Goal: Transaction & Acquisition: Download file/media

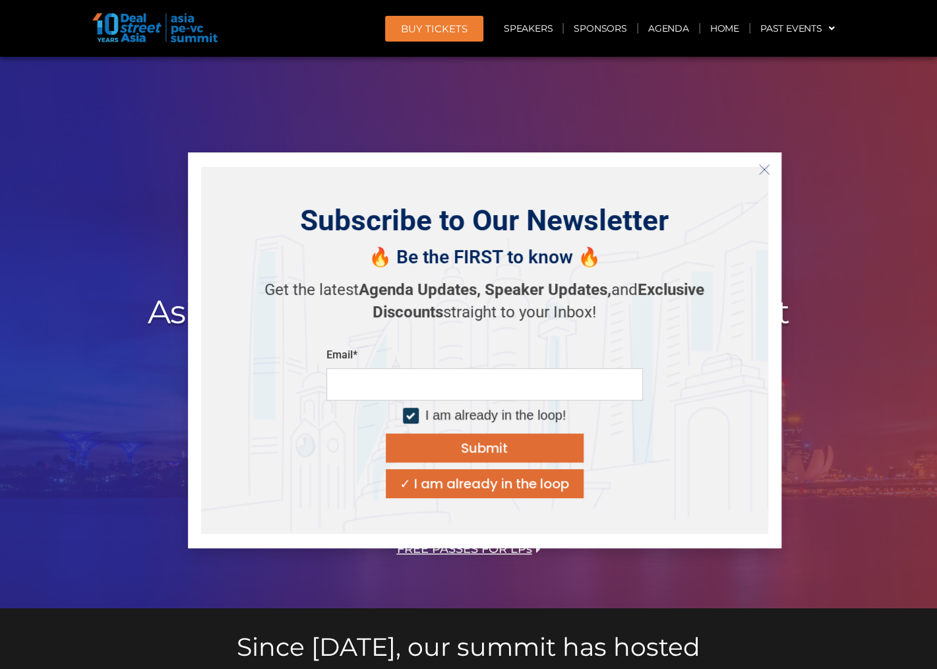
click at [760, 170] on icon "Close" at bounding box center [765, 170] width 12 height 12
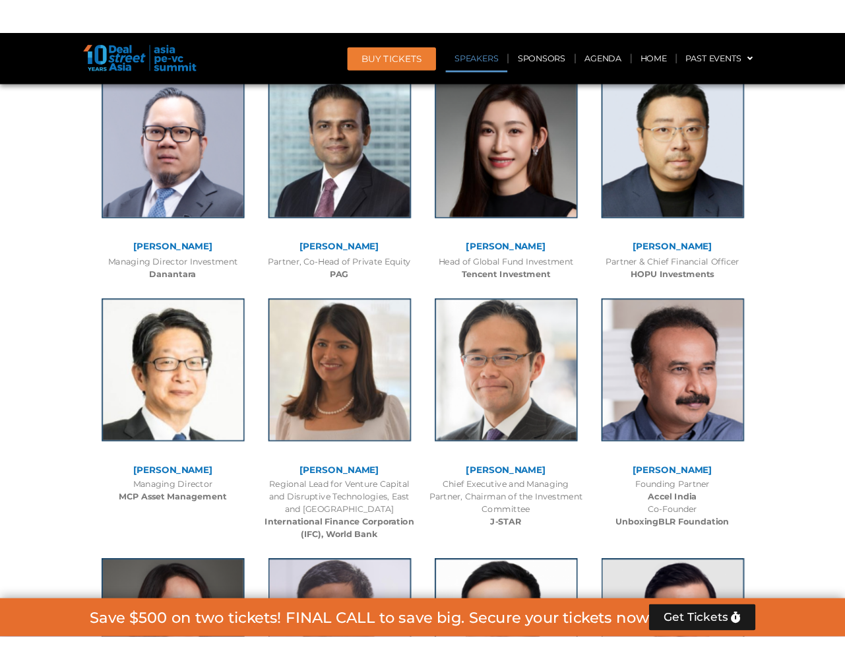
scroll to position [1649, 0]
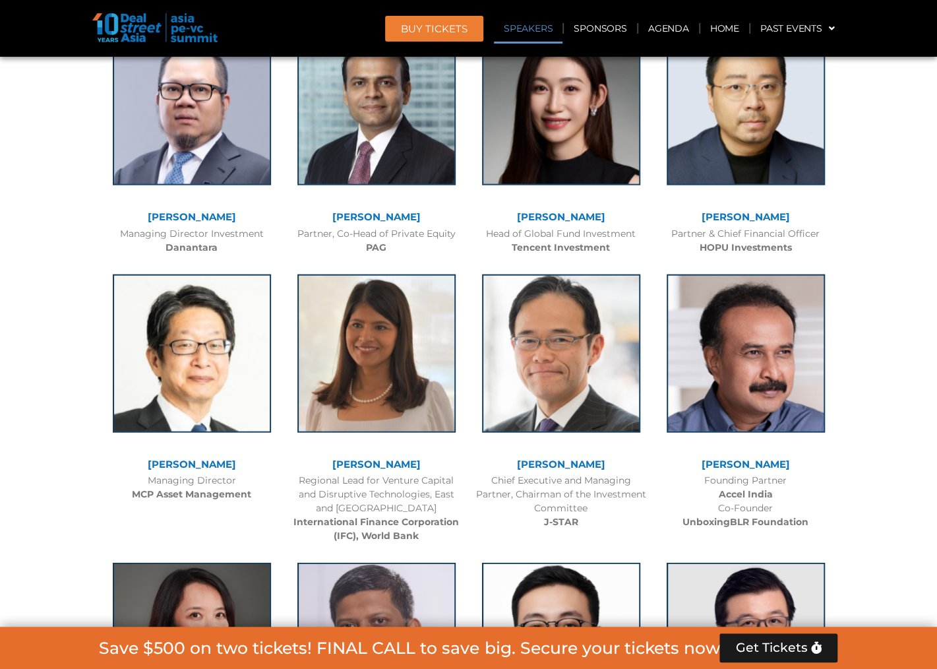
drag, startPoint x: 922, startPoint y: 187, endPoint x: 896, endPoint y: 197, distance: 28.2
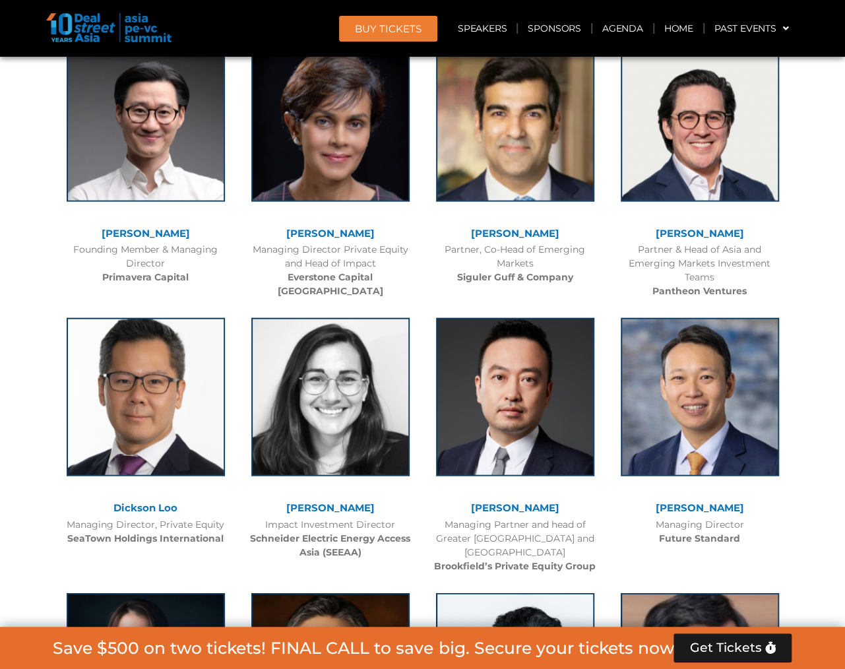
scroll to position [4023, 0]
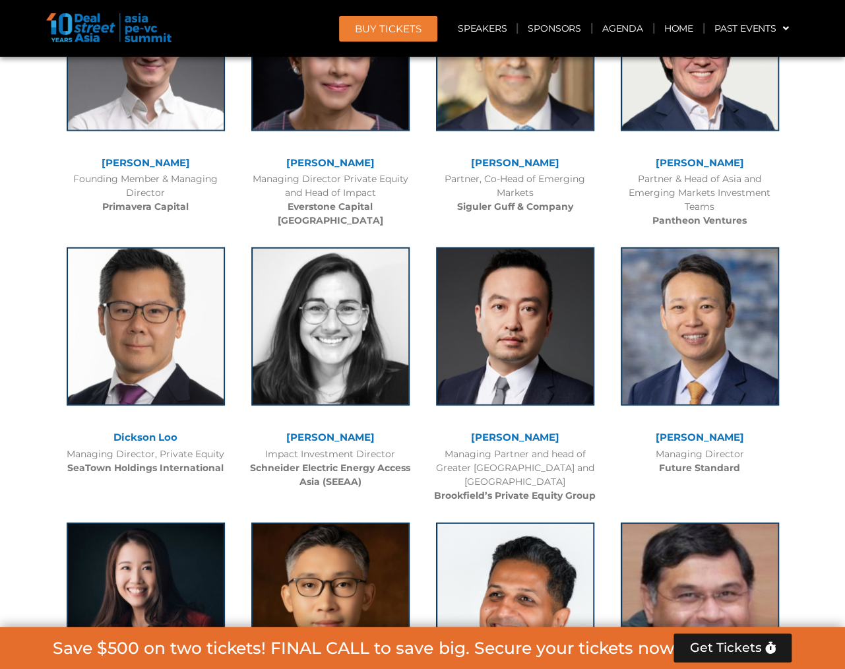
drag, startPoint x: 639, startPoint y: 158, endPoint x: 772, endPoint y: 201, distance: 139.5
click at [772, 201] on div "[PERSON_NAME] Partner & Head of Asia and Emerging Markets Investment Teams Pant…" at bounding box center [699, 97] width 185 height 275
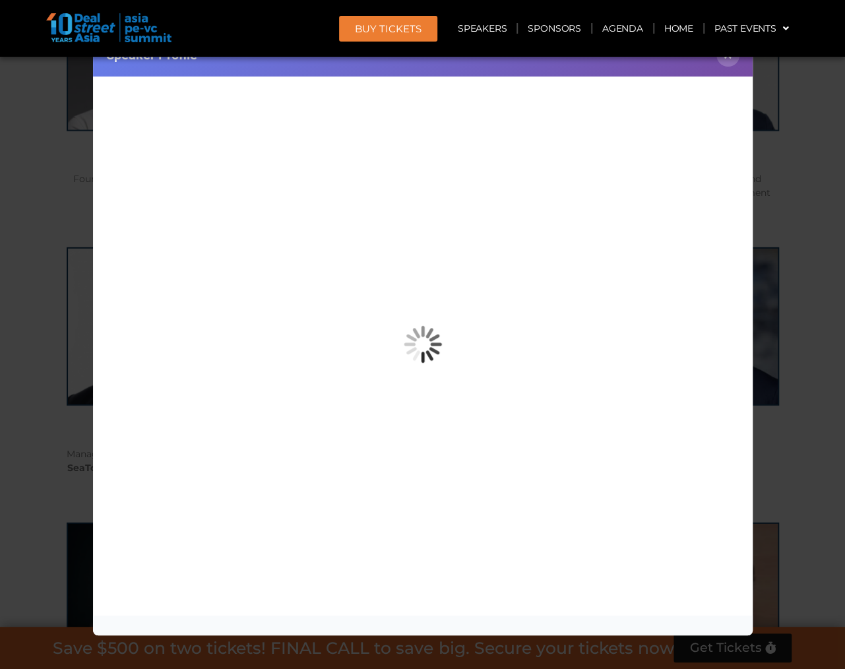
click at [775, 204] on div "Speaker Profile ×" at bounding box center [422, 334] width 845 height 669
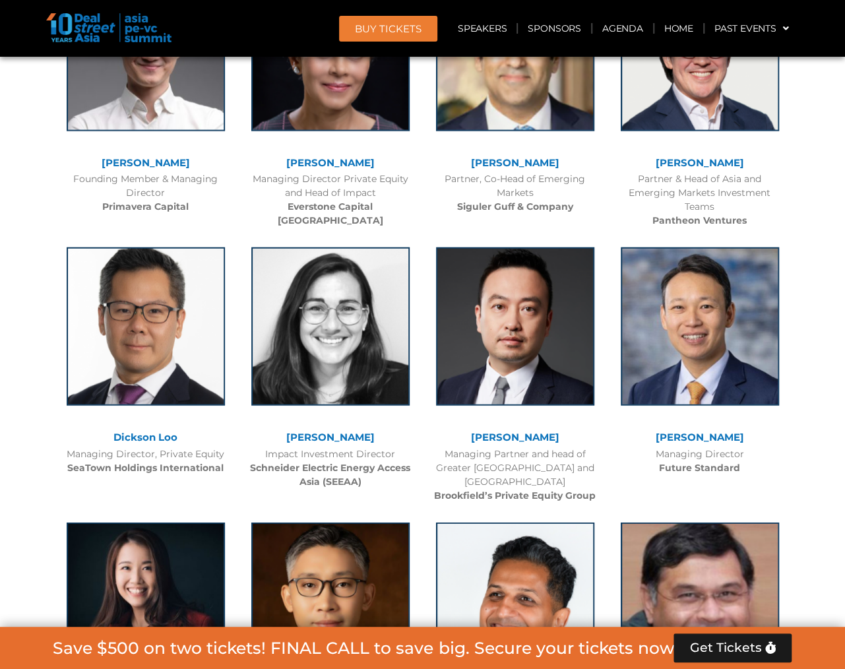
click at [711, 171] on div at bounding box center [743, 171] width 86 height 1
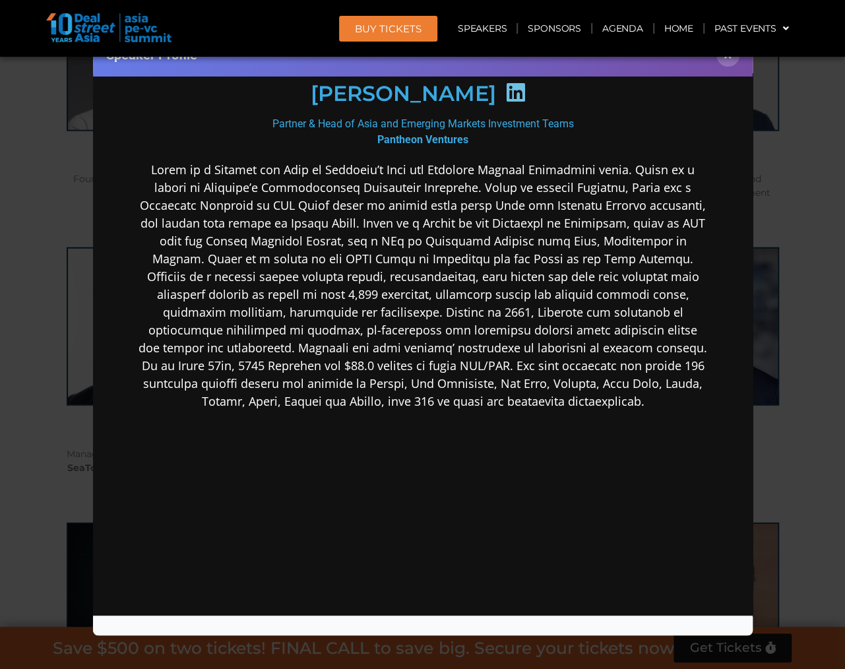
scroll to position [243, 0]
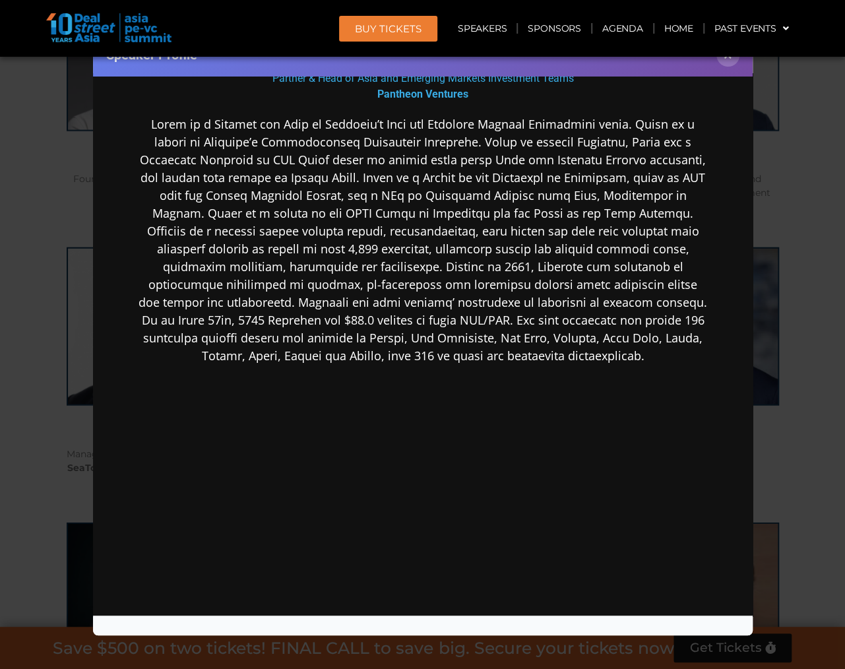
drag, startPoint x: 789, startPoint y: 109, endPoint x: 786, endPoint y: 127, distance: 18.7
drag, startPoint x: 786, startPoint y: 127, endPoint x: 777, endPoint y: 145, distance: 20.1
click at [777, 145] on div "Speaker Profile ×" at bounding box center [422, 334] width 845 height 669
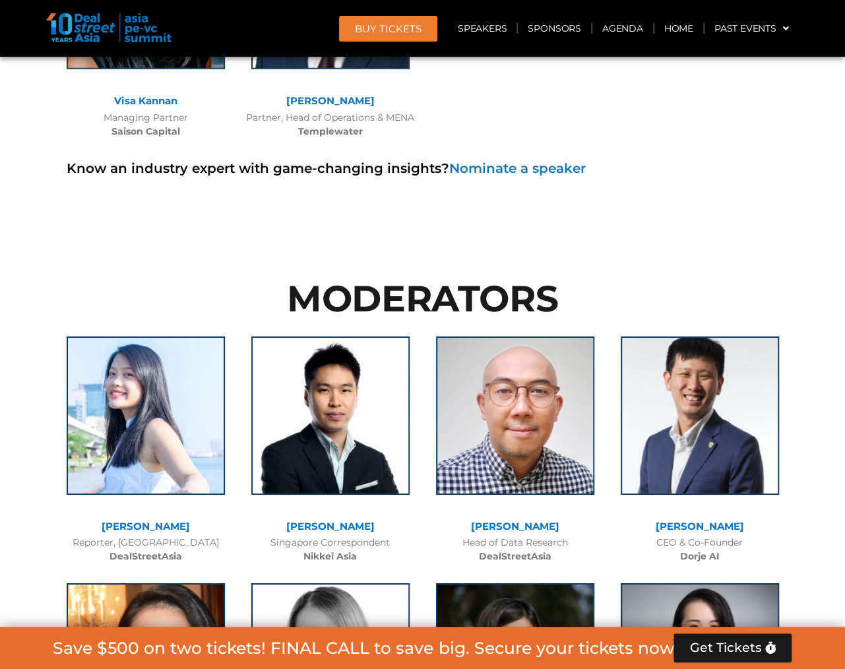
scroll to position [9894, 0]
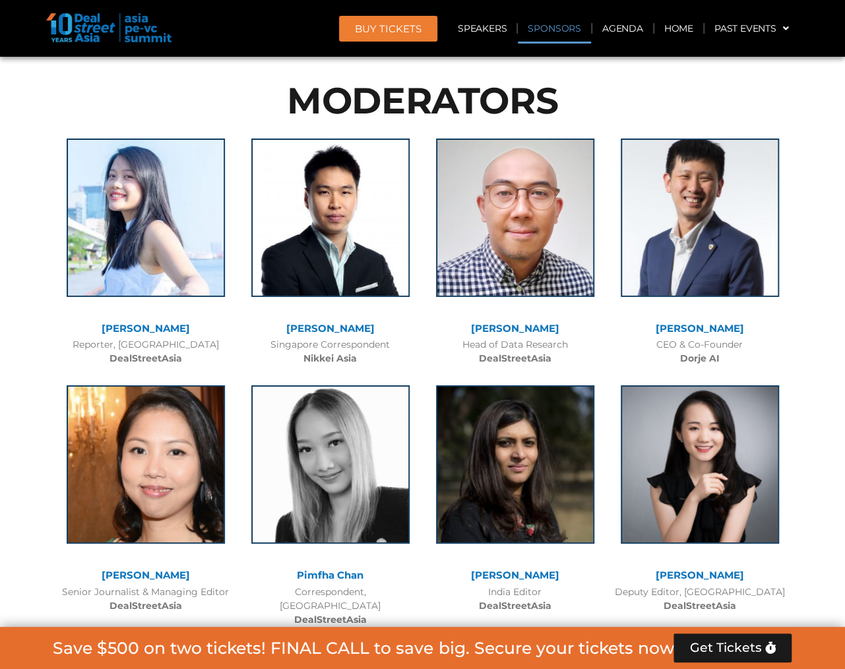
drag, startPoint x: 789, startPoint y: 235, endPoint x: 799, endPoint y: 207, distance: 30.3
click at [799, 207] on div at bounding box center [422, 621] width 845 height 1162
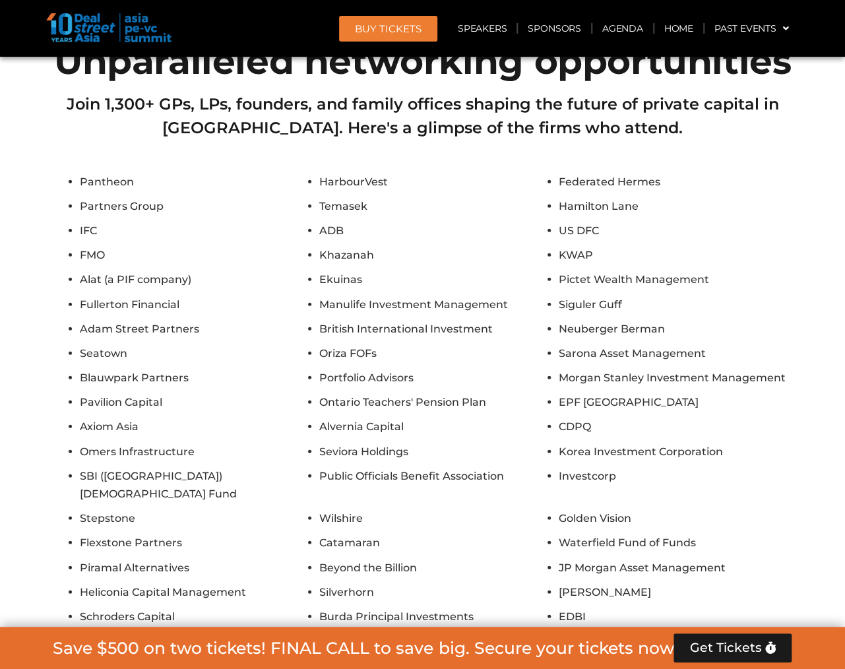
scroll to position [11740, 0]
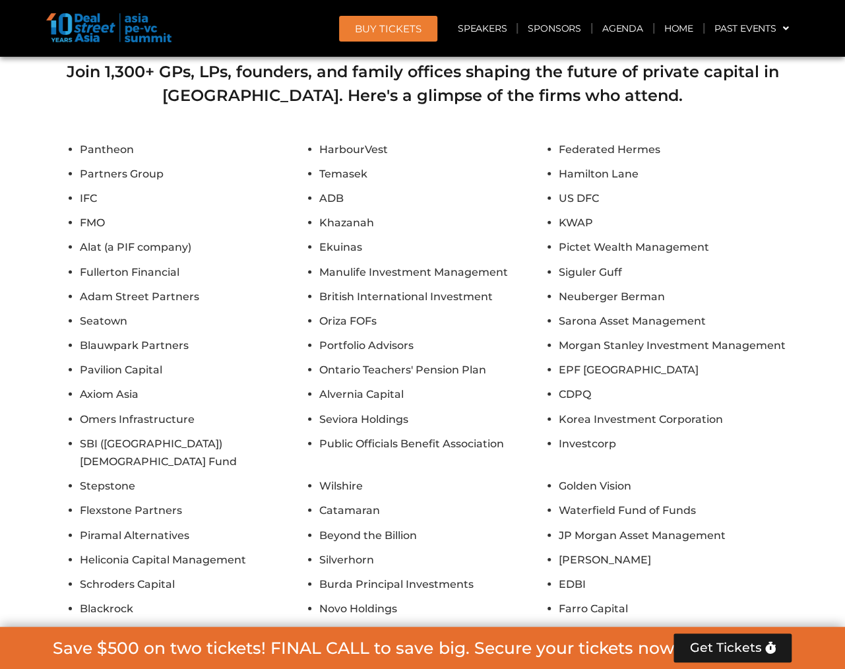
click at [478, 571] on div "Pantheon HarbourVest Federated Hermes Partners Group Temasek [PERSON_NAME] IFC …" at bounding box center [422, 461] width 739 height 642
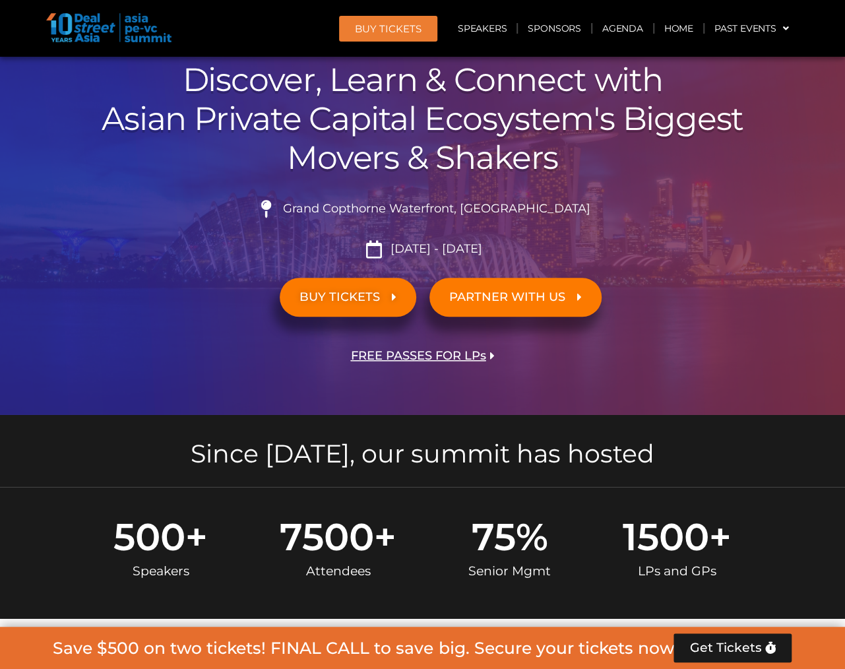
scroll to position [198, 0]
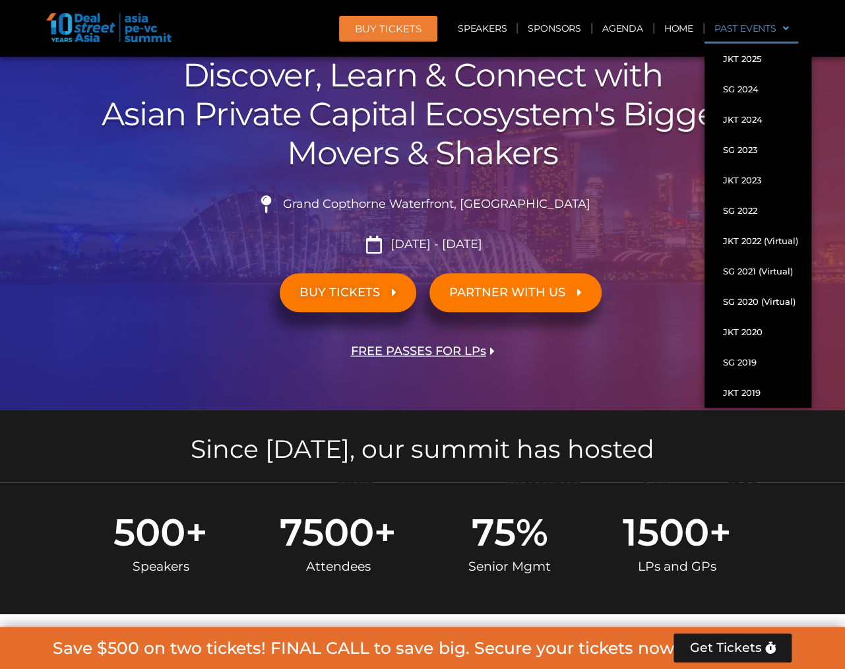
click at [759, 29] on link "Past Events" at bounding box center [751, 28] width 94 height 30
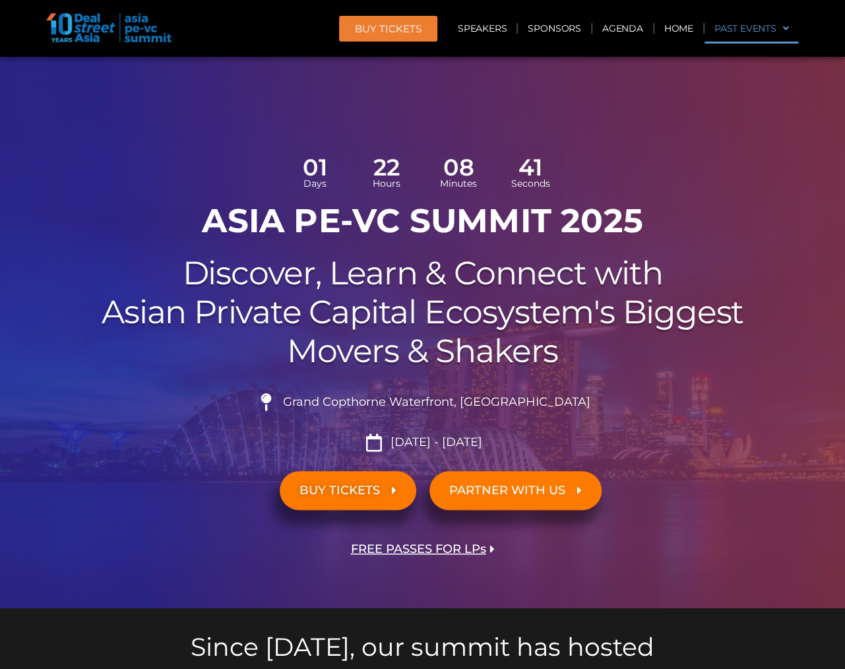
click at [759, 29] on link "Past Events" at bounding box center [751, 28] width 94 height 30
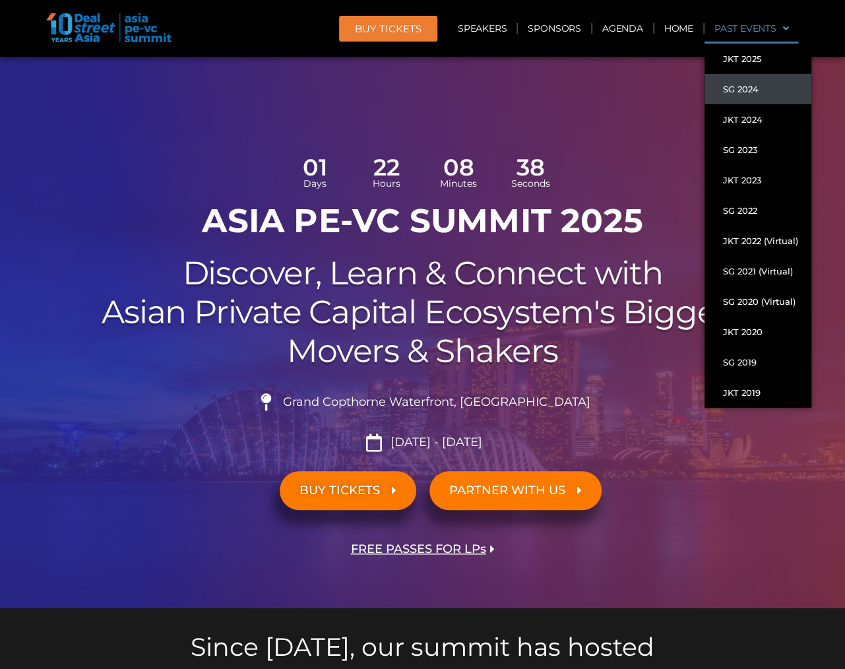
click at [763, 87] on link "SG 2024" at bounding box center [757, 89] width 107 height 30
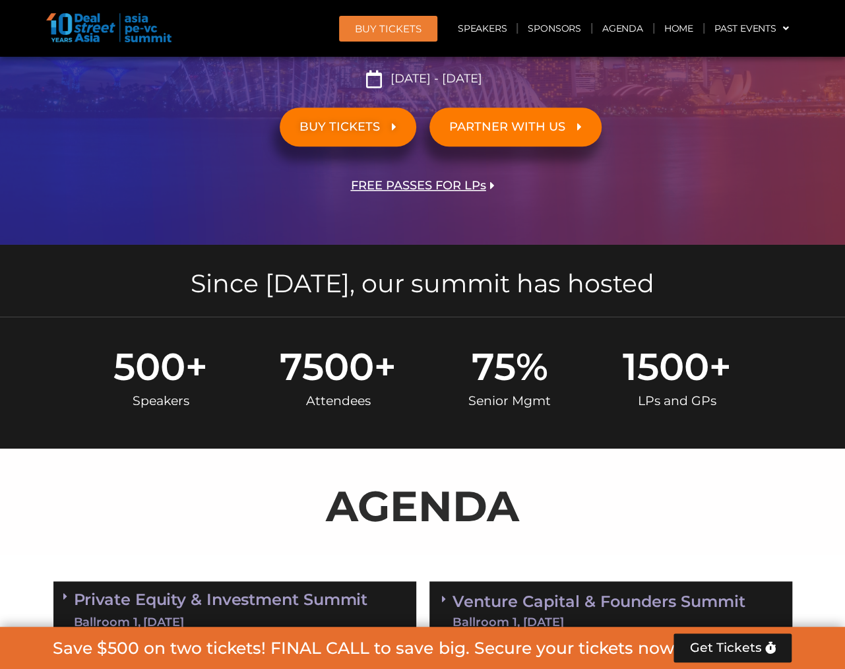
scroll to position [396, 0]
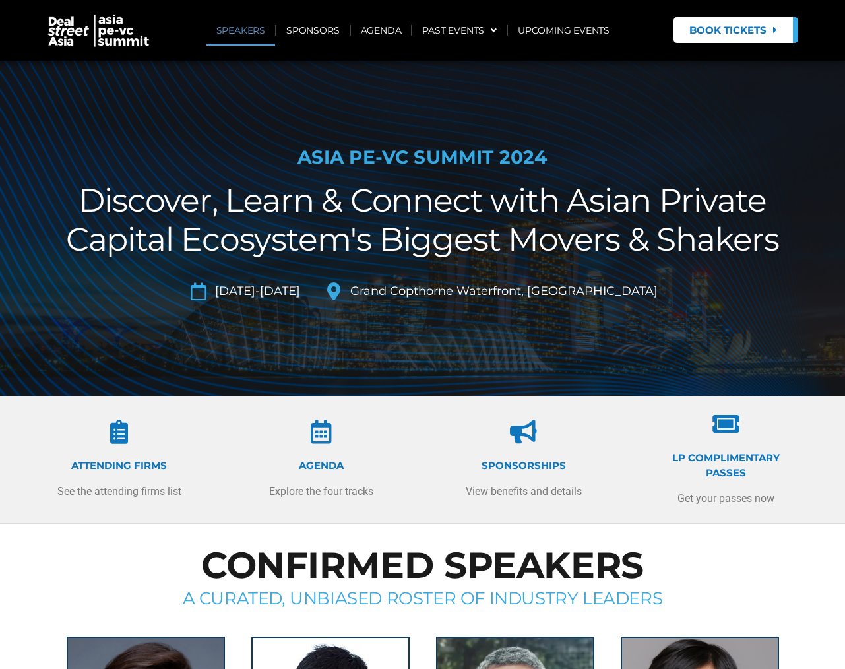
scroll to position [330, 0]
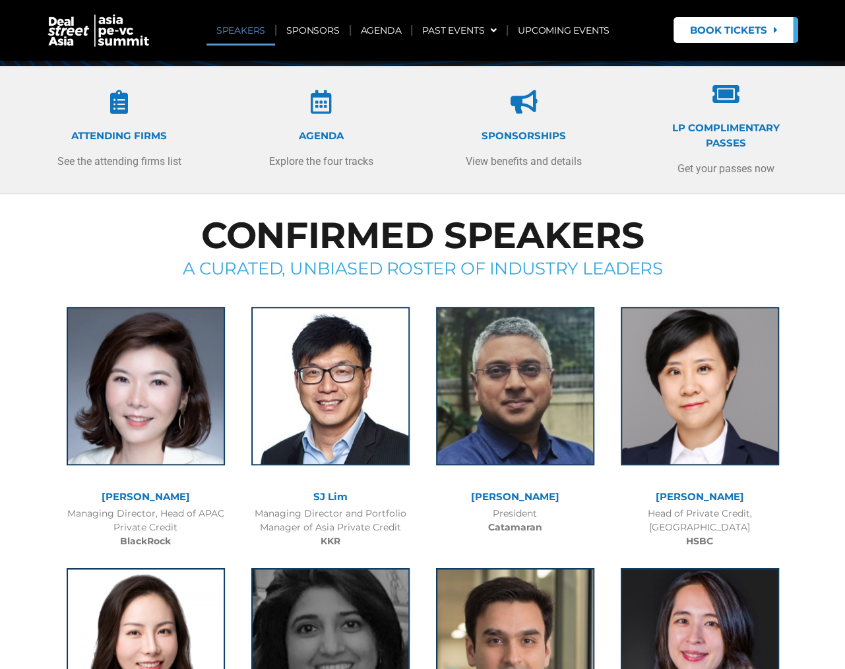
click at [115, 106] on icon at bounding box center [120, 102] width 24 height 24
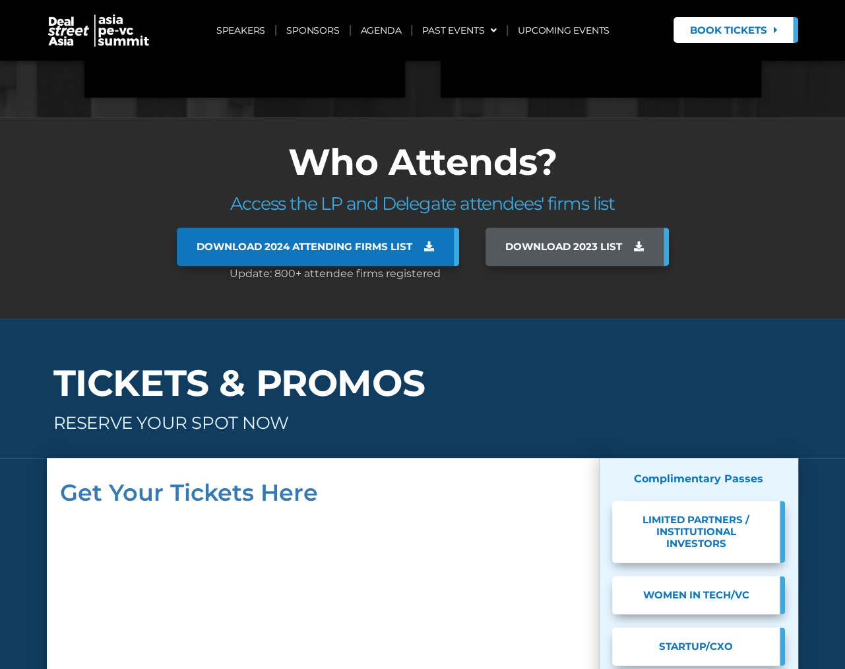
scroll to position [7570, 0]
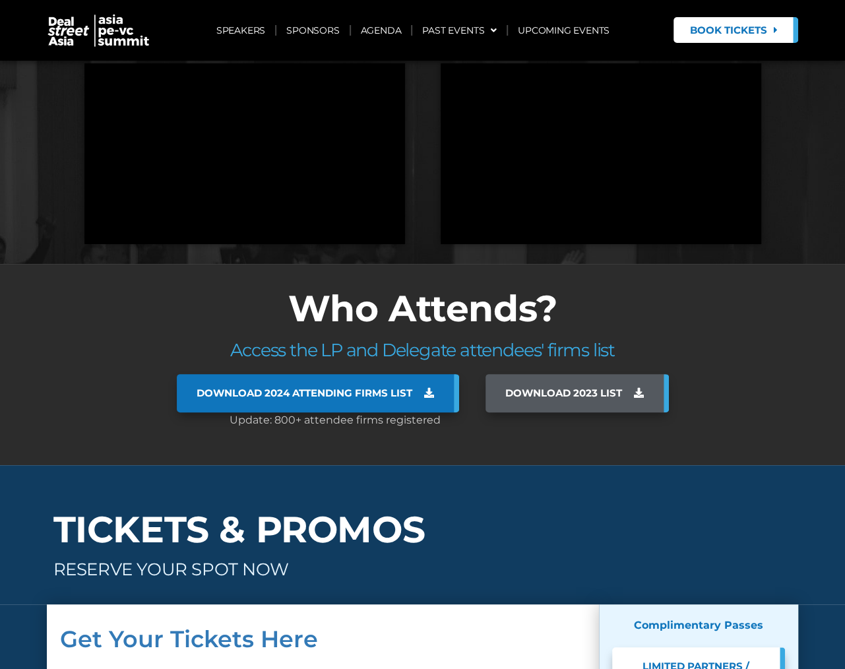
click at [369, 387] on span "Download 2024 Attending Firms List" at bounding box center [305, 393] width 216 height 12
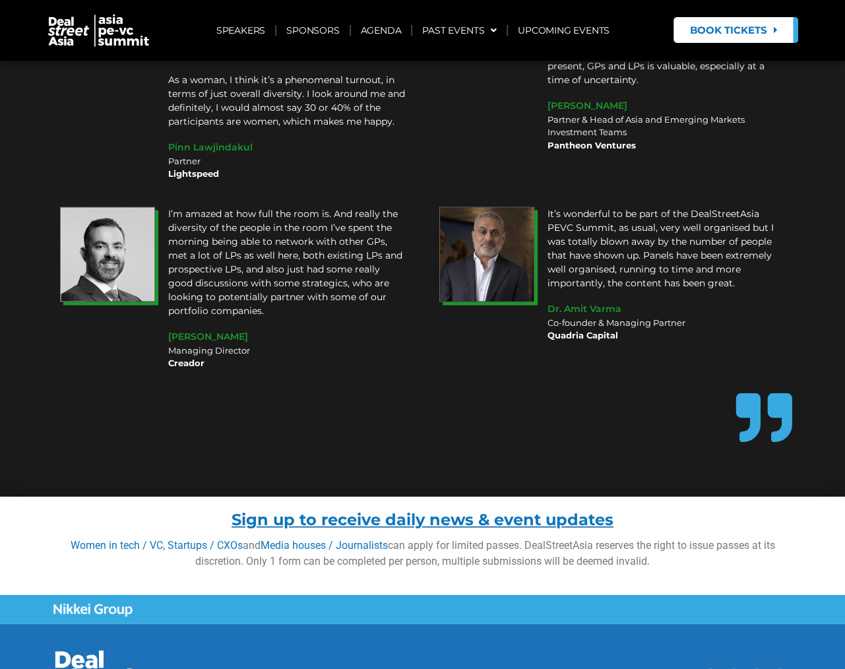
scroll to position [11424, 0]
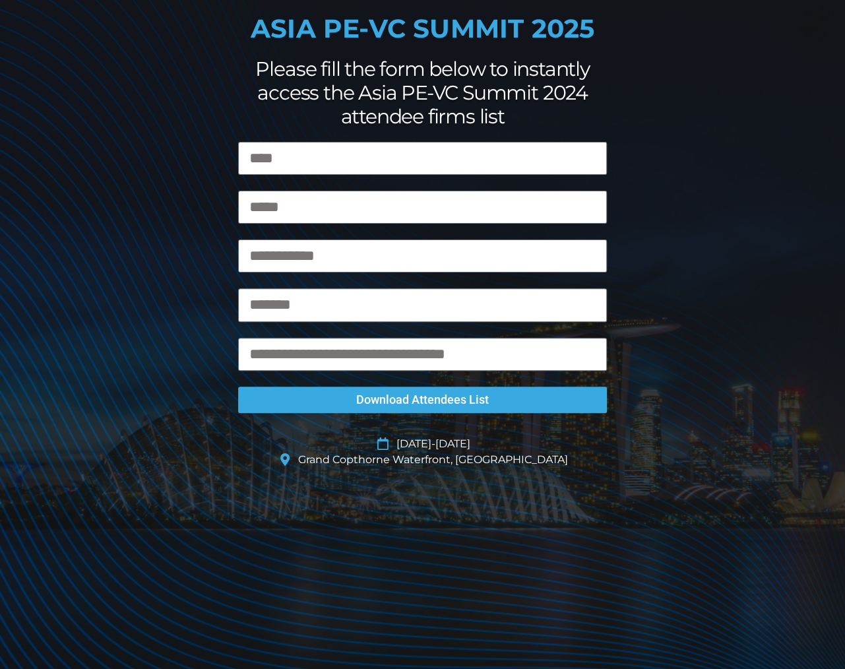
scroll to position [57, 0]
